Goal: Information Seeking & Learning: Check status

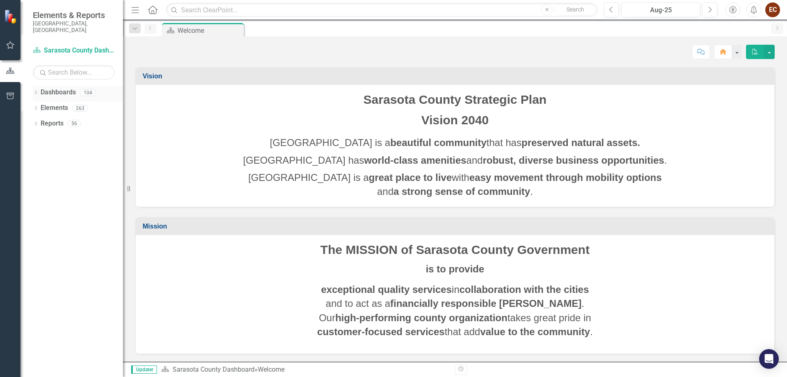
click at [36, 90] on div "Dropdown" at bounding box center [36, 93] width 6 height 7
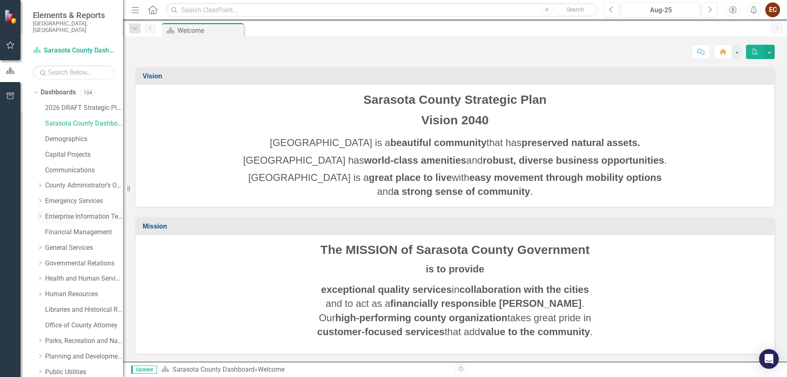
scroll to position [137, 0]
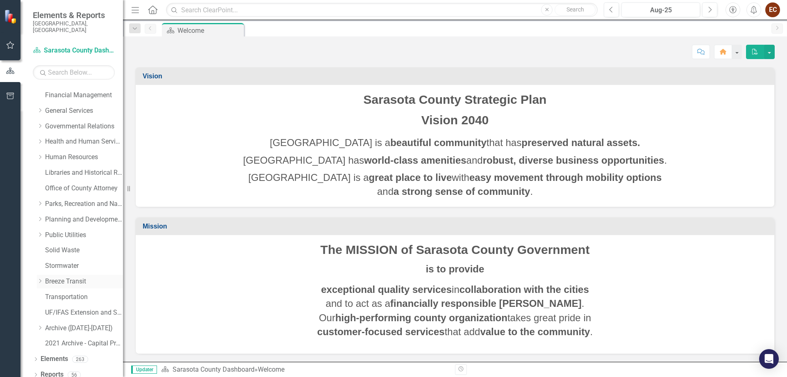
click at [46, 277] on link "Breeze Transit" at bounding box center [84, 281] width 78 height 9
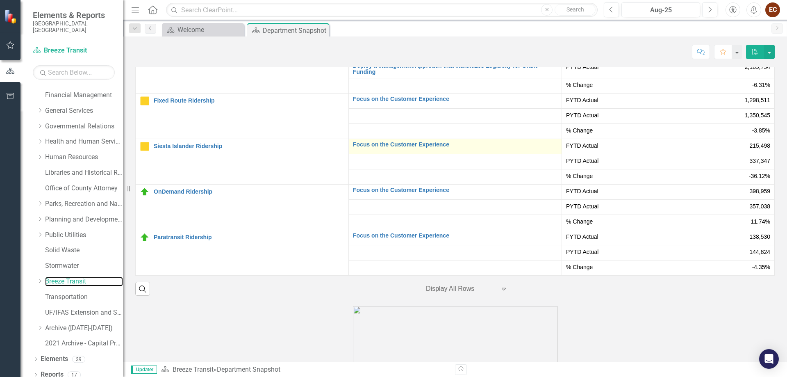
scroll to position [1682, 0]
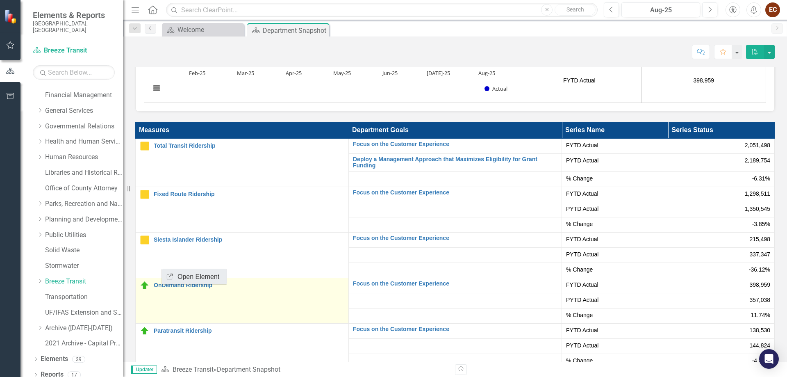
click at [182, 278] on link "Link Open Element" at bounding box center [194, 276] width 65 height 15
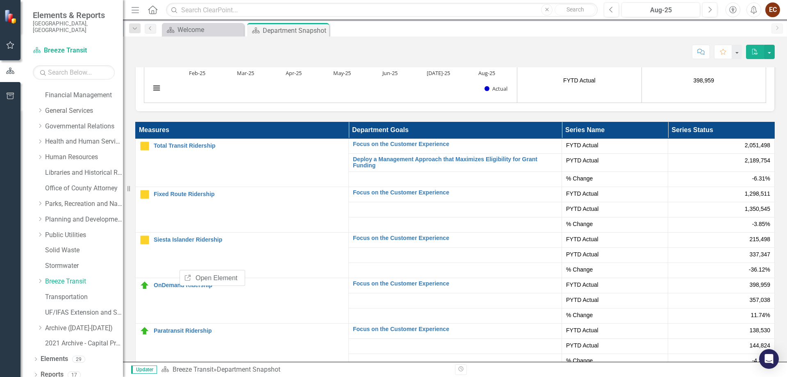
click at [225, 111] on div "Measures Department Goals Series Name Series Status Total Transit Ridership Lin…" at bounding box center [455, 250] width 652 height 278
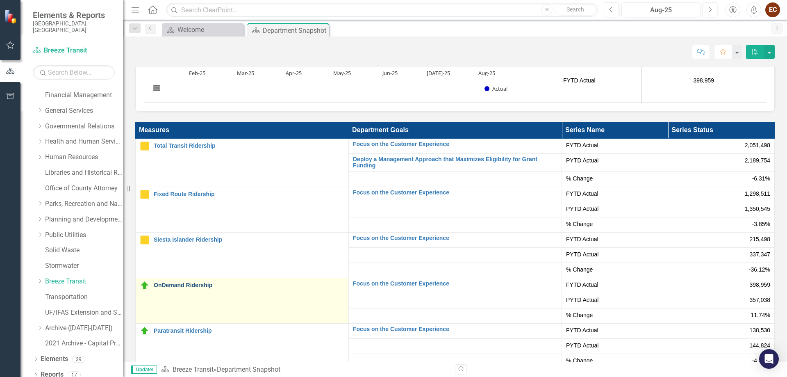
click at [182, 282] on link "OnDemand Ridership" at bounding box center [249, 285] width 191 height 6
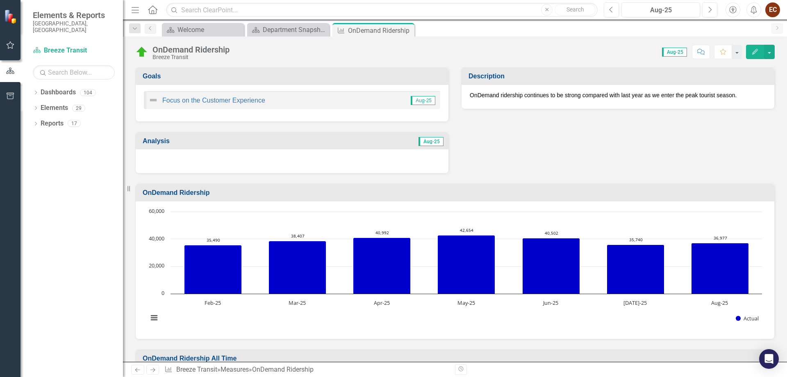
click at [193, 154] on div at bounding box center [292, 161] width 313 height 24
click at [164, 144] on h3 "Analysis" at bounding box center [220, 140] width 154 height 7
click at [364, 147] on td "Aug-25" at bounding box center [371, 142] width 148 height 14
click at [308, 143] on td "Aug-25" at bounding box center [371, 142] width 148 height 14
click at [304, 142] on td "Aug-25" at bounding box center [371, 142] width 148 height 14
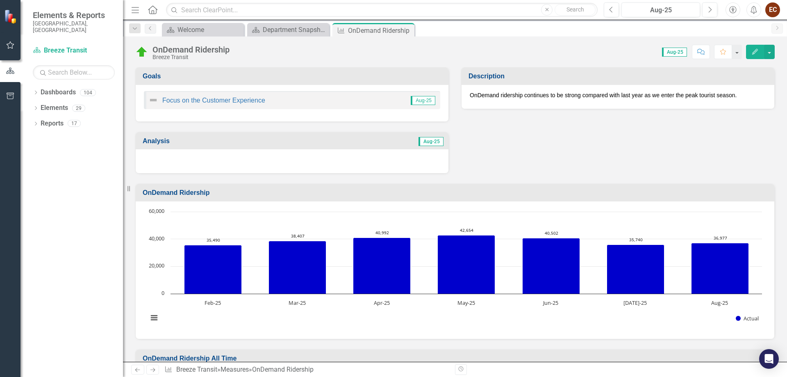
click at [174, 150] on div at bounding box center [292, 161] width 313 height 24
click at [162, 142] on h3 "Analysis" at bounding box center [220, 140] width 154 height 7
click at [158, 140] on h3 "Analysis" at bounding box center [220, 140] width 154 height 7
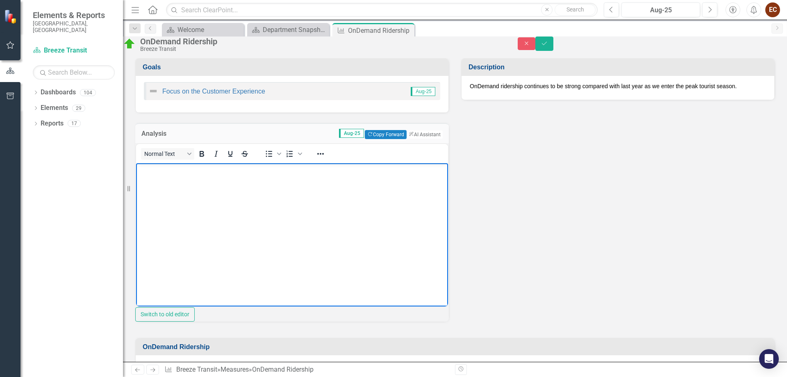
click at [173, 189] on body "Rich Text Area. Press ALT-0 for help." at bounding box center [292, 224] width 312 height 123
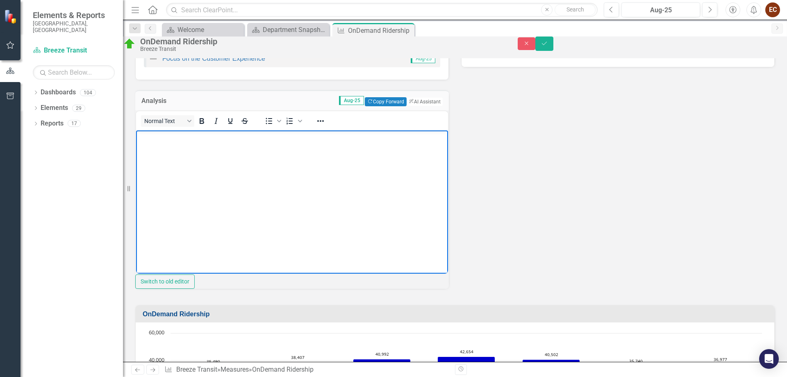
scroll to position [47, 0]
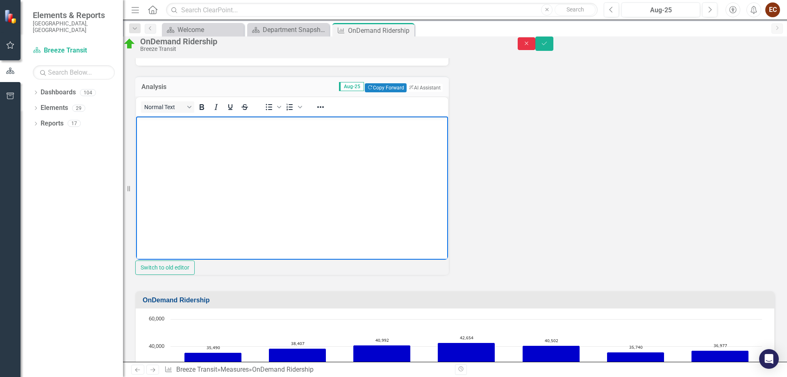
click at [536, 50] on button "Close" at bounding box center [527, 43] width 18 height 13
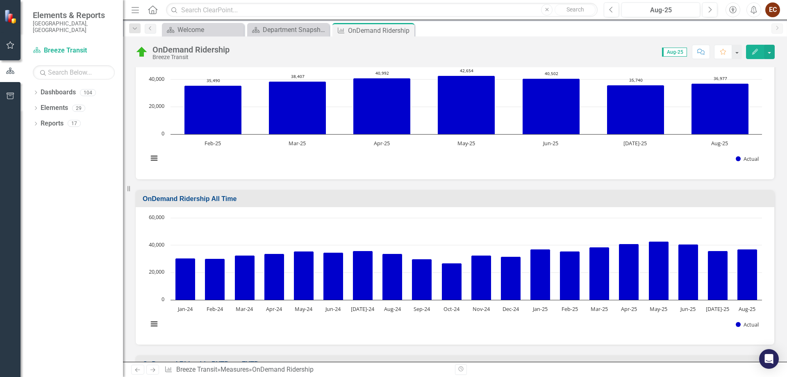
scroll to position [0, 0]
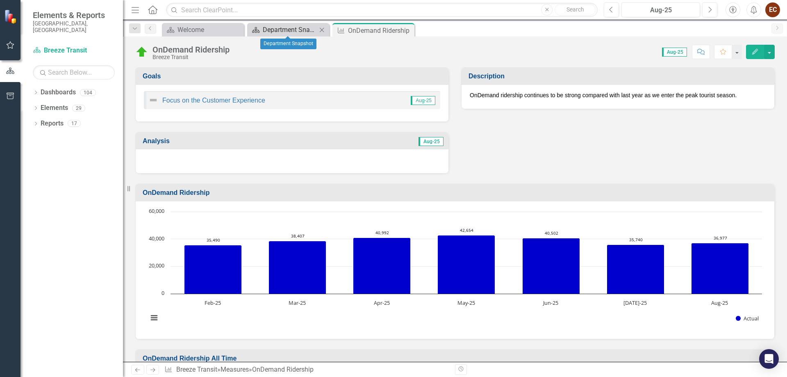
click at [298, 33] on div "Department Snapshot" at bounding box center [290, 30] width 54 height 10
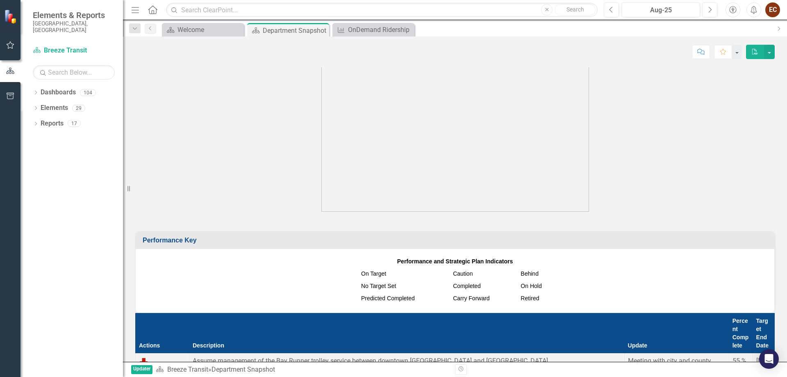
scroll to position [748, 0]
